Goal: Task Accomplishment & Management: Manage account settings

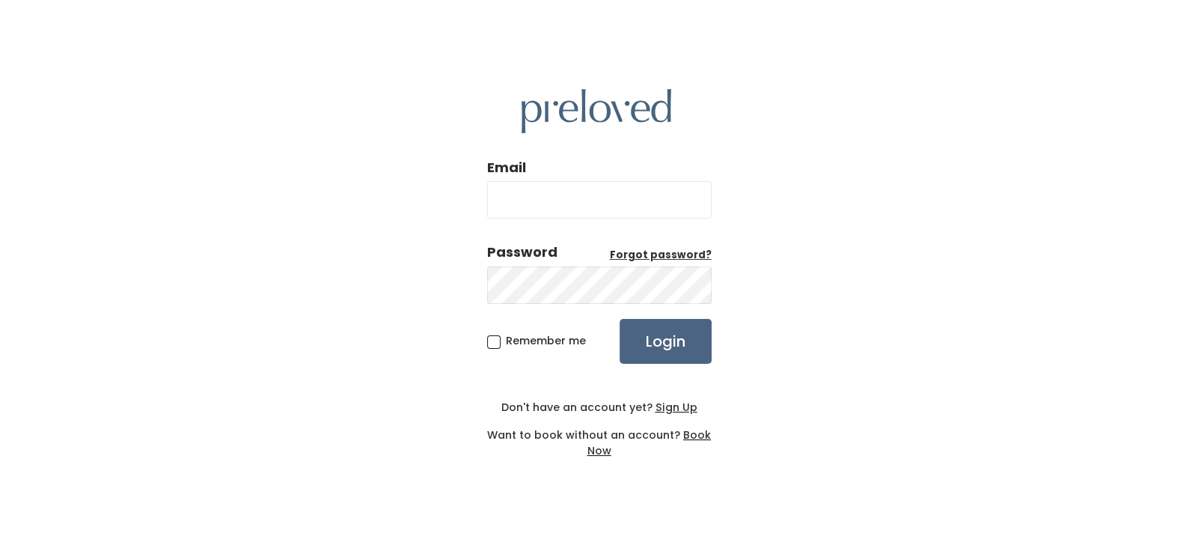
type input "[EMAIL_ADDRESS][DOMAIN_NAME]"
click at [685, 346] on input "Login" at bounding box center [665, 341] width 92 height 45
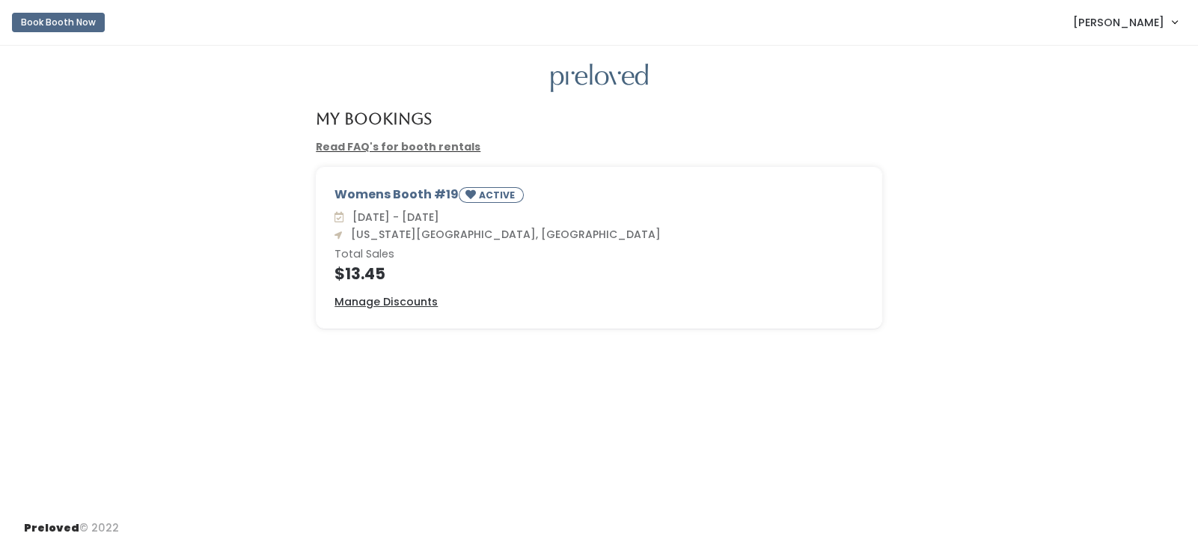
click at [1174, 28] on link "[PERSON_NAME]" at bounding box center [1125, 22] width 134 height 32
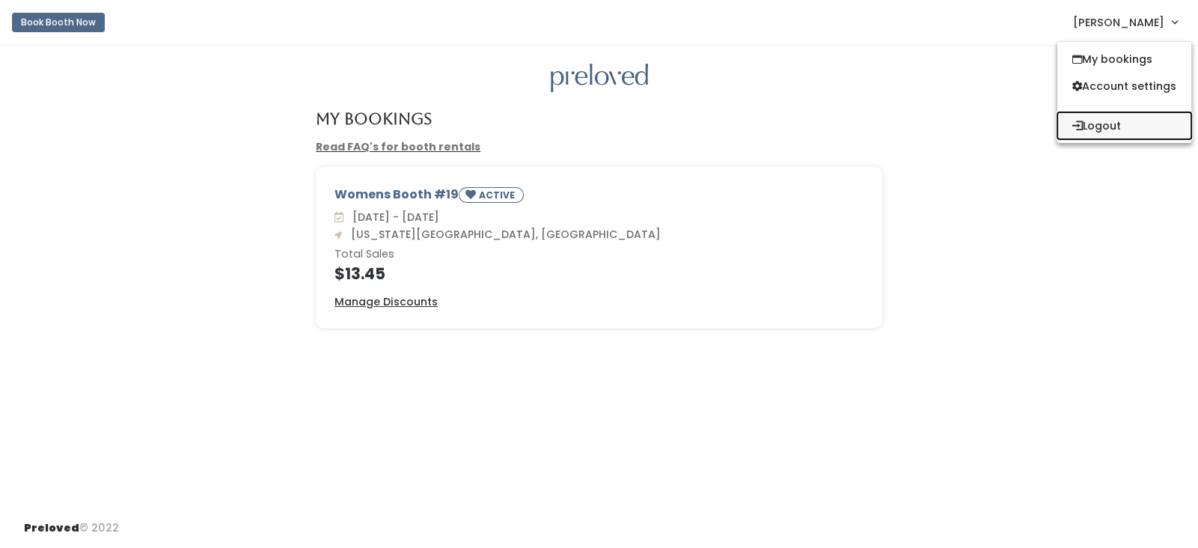
click at [1144, 128] on button "Logout" at bounding box center [1124, 125] width 134 height 27
